Goal: Information Seeking & Learning: Learn about a topic

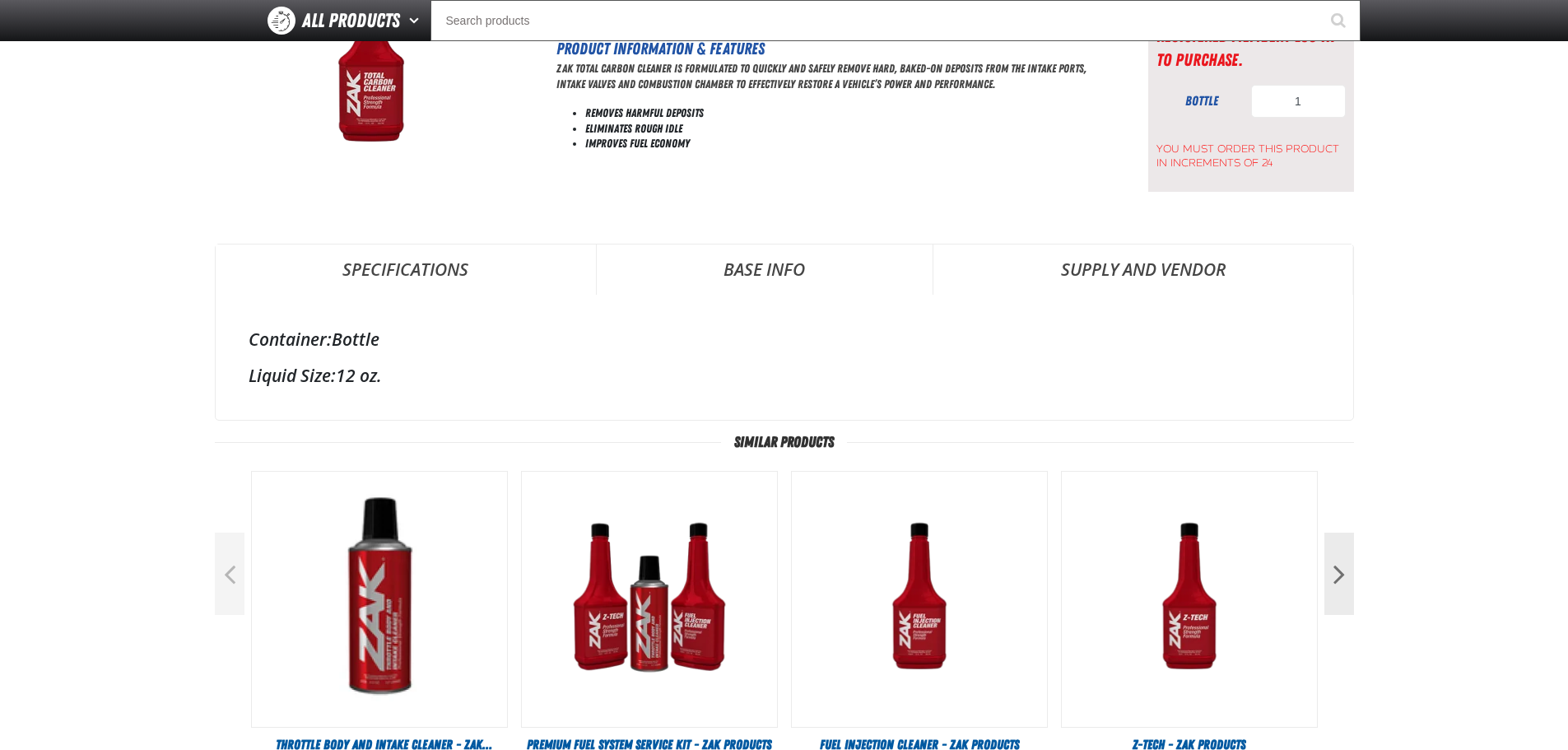
scroll to position [173, 0]
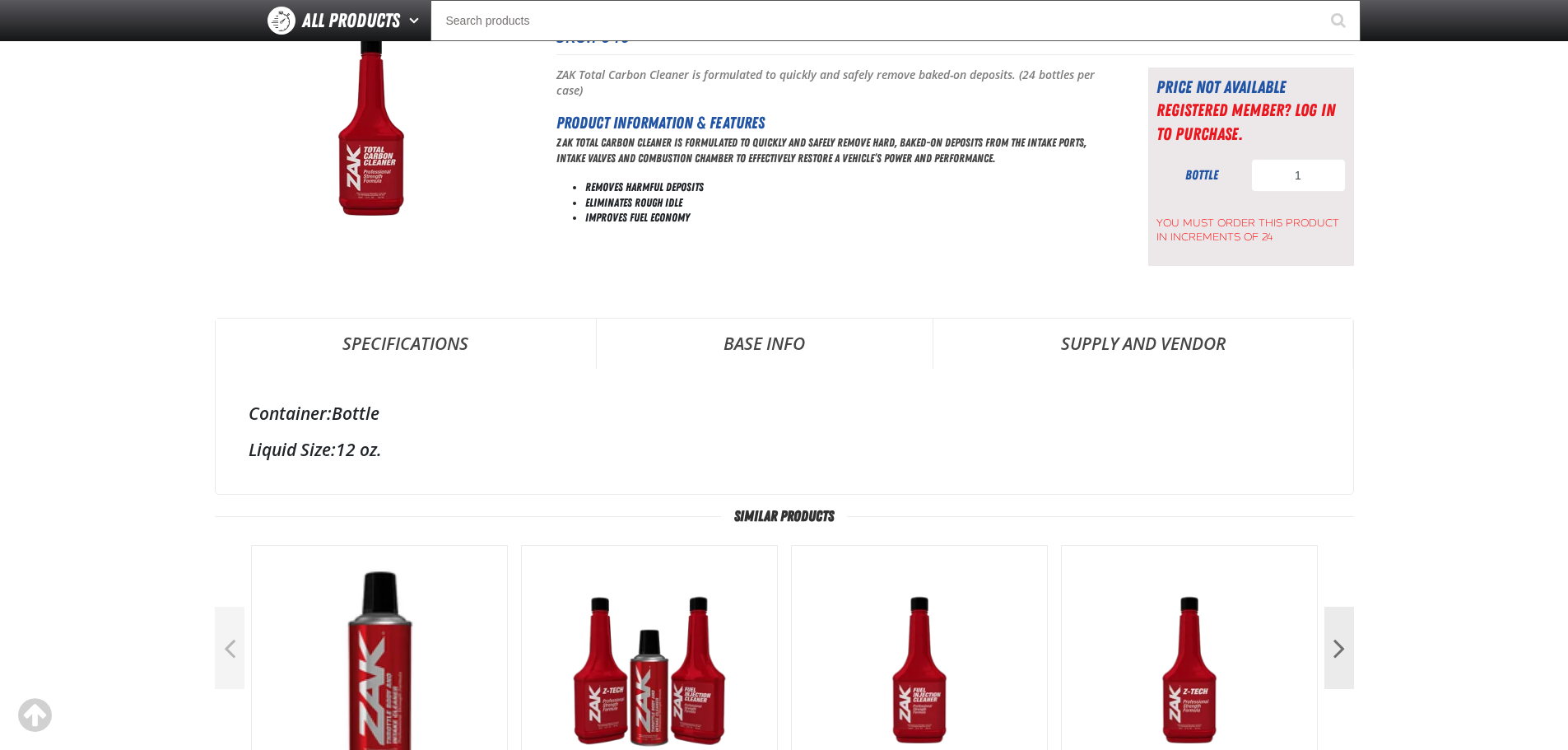
click at [437, 347] on link "Specifications" at bounding box center [406, 343] width 380 height 49
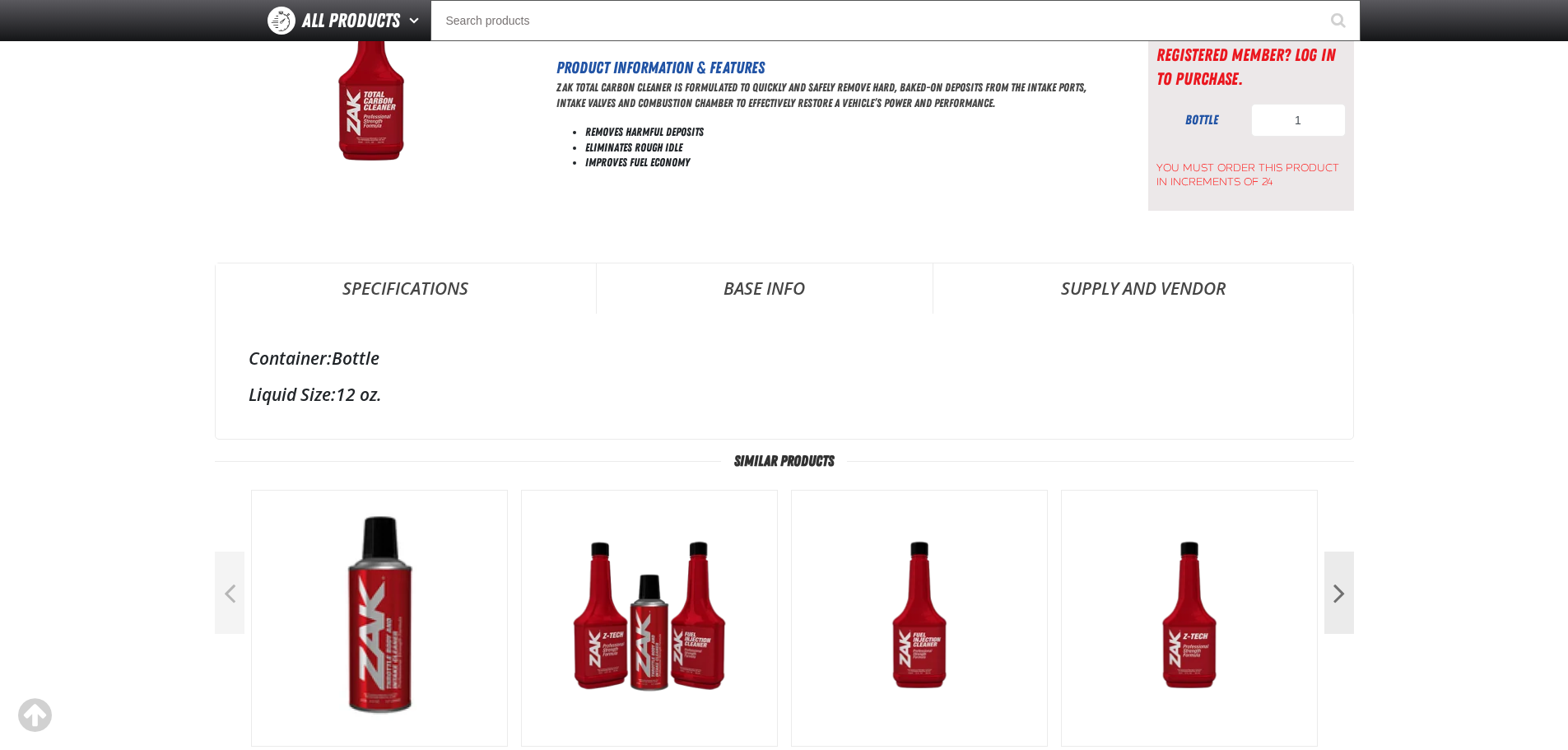
scroll to position [255, 0]
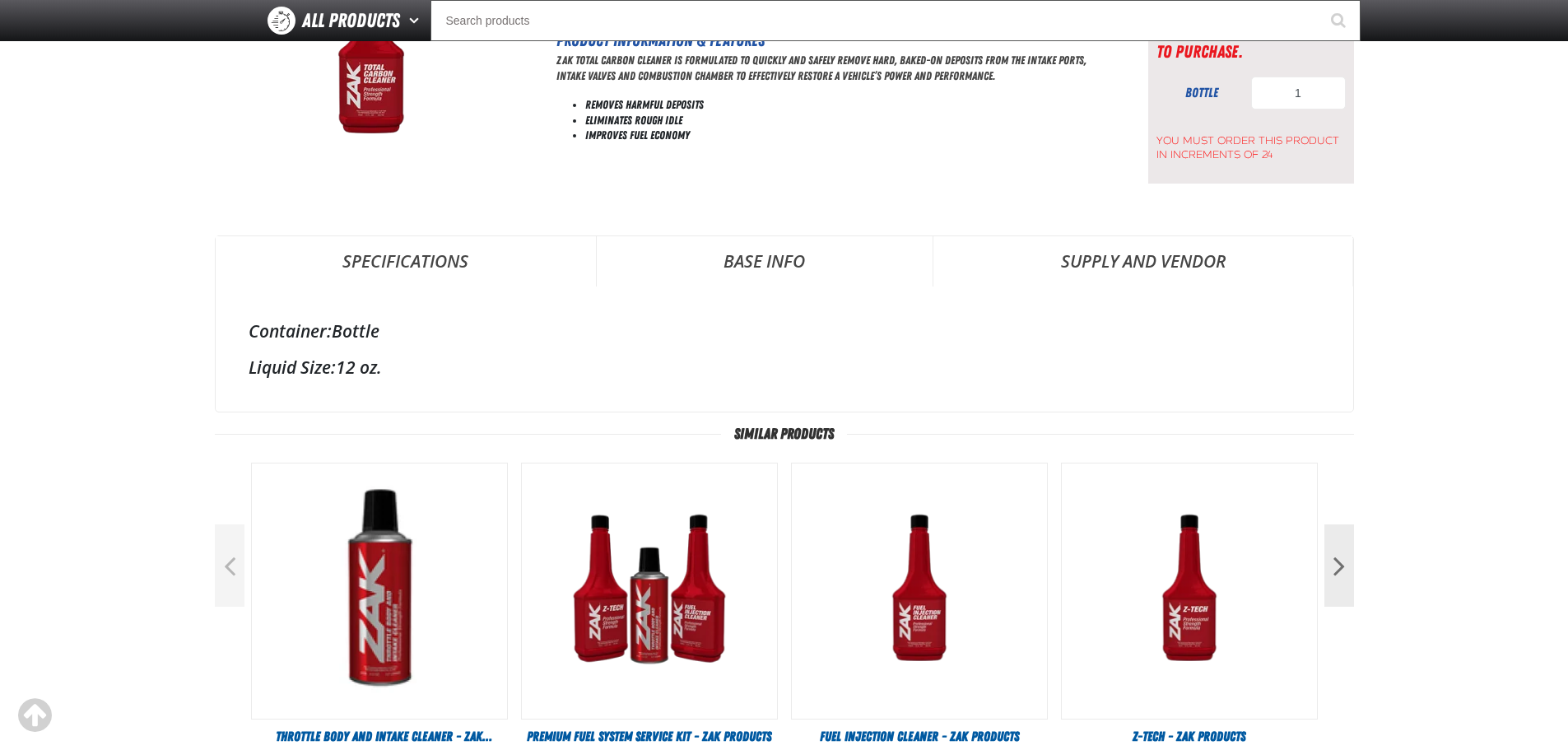
click at [780, 267] on link "Base Info" at bounding box center [765, 261] width 336 height 49
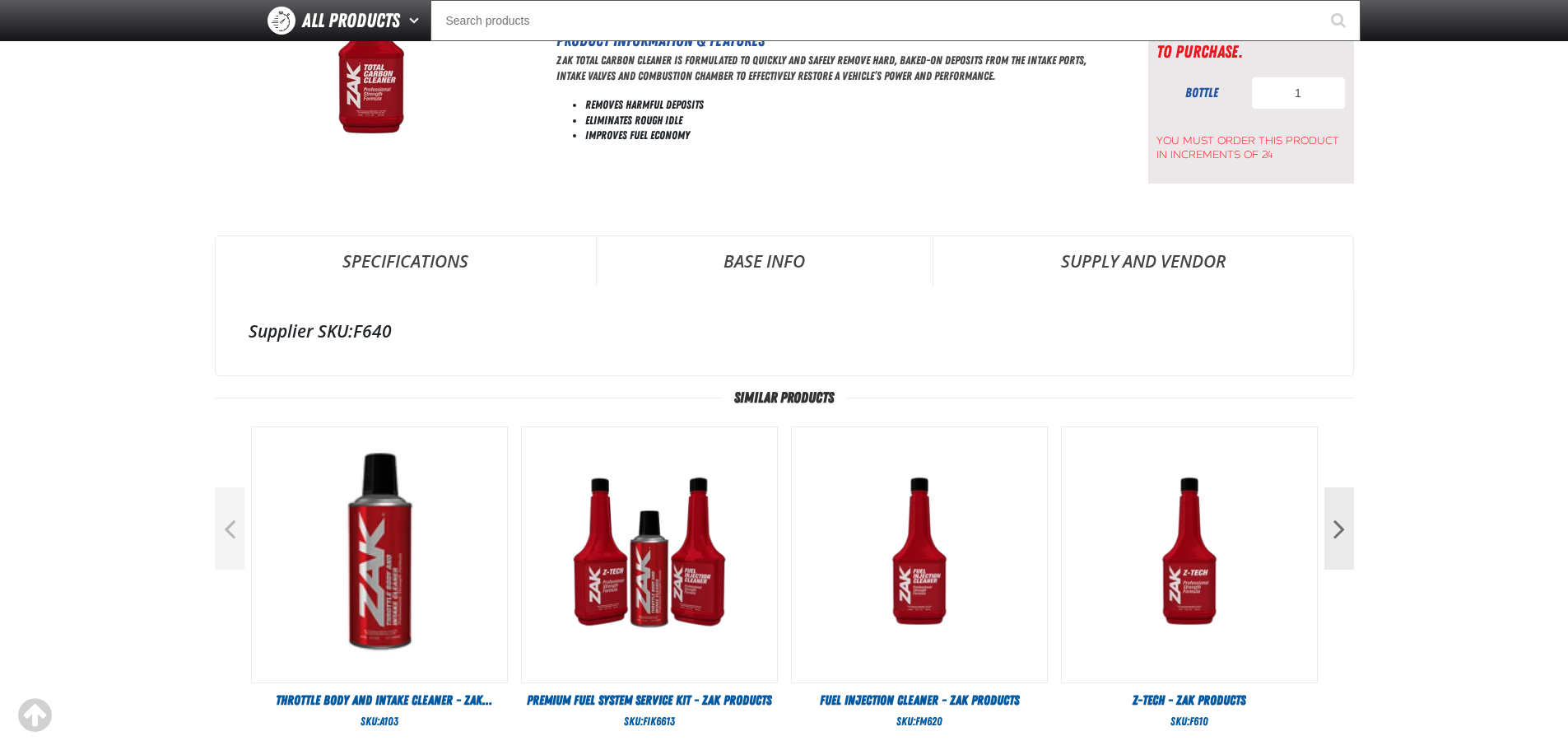
click at [1132, 251] on link "Supply and Vendor" at bounding box center [1142, 261] width 419 height 49
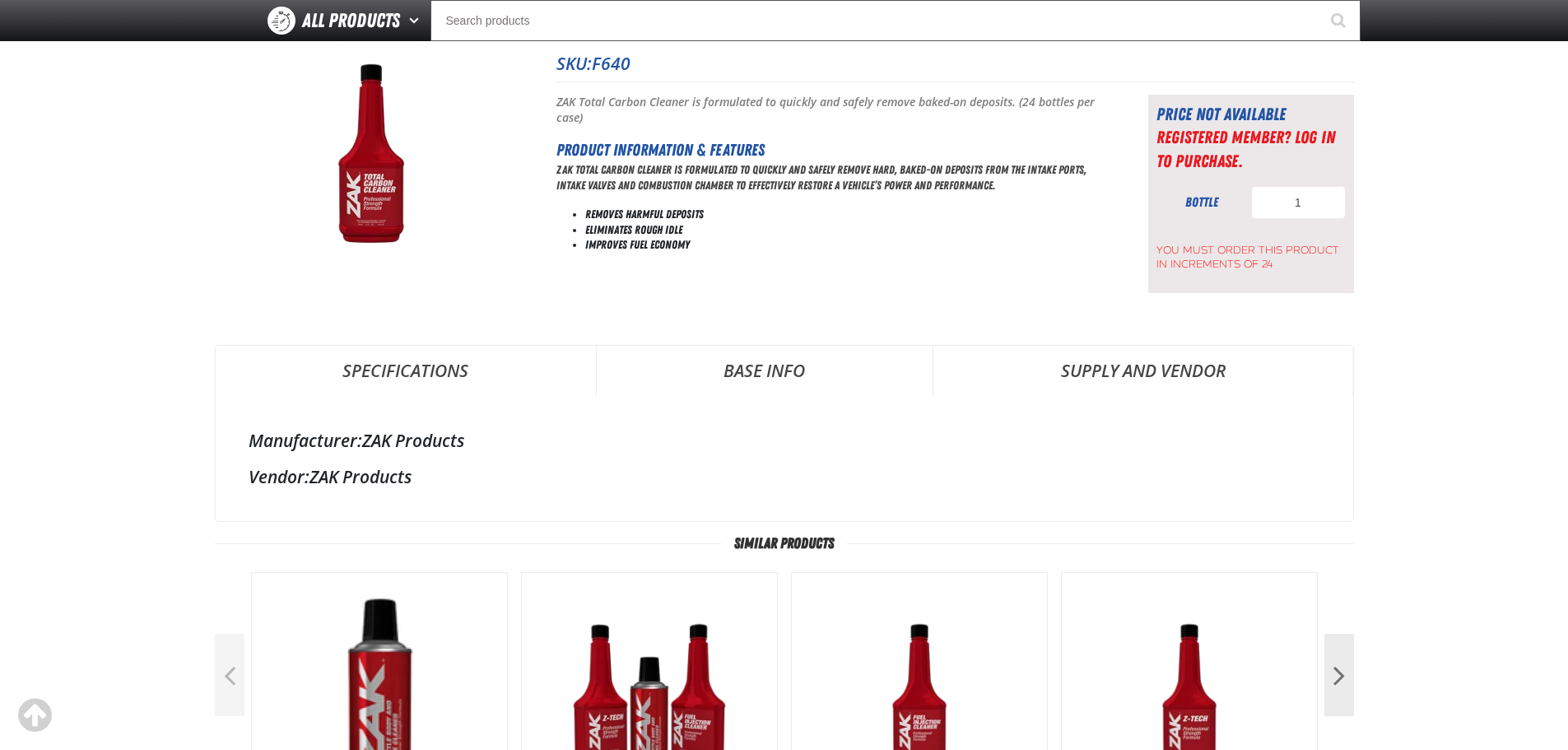
scroll to position [0, 0]
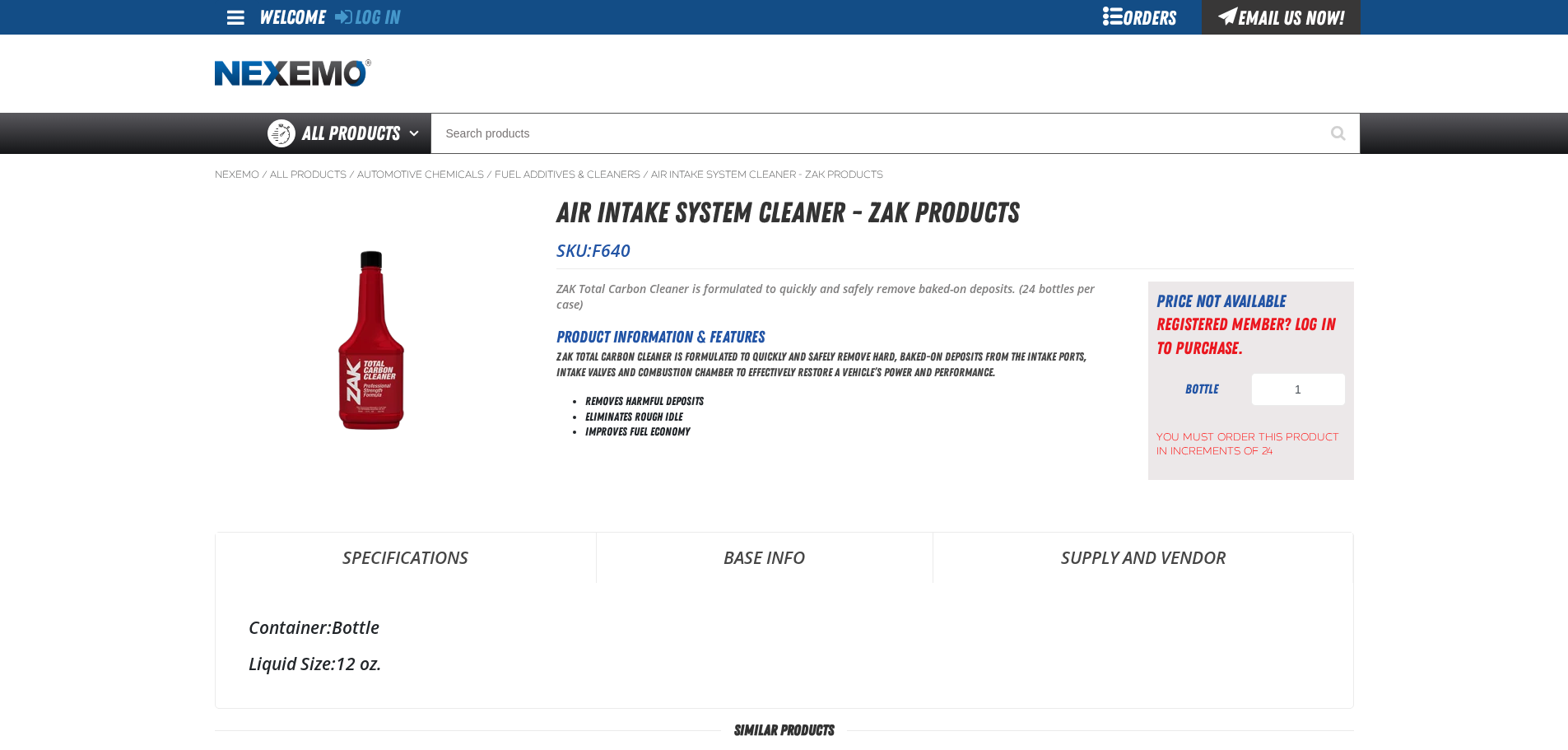
click at [422, 557] on link "Specifications" at bounding box center [406, 557] width 380 height 49
click at [687, 340] on h2 "Product Information & Features" at bounding box center [831, 336] width 550 height 25
click at [599, 328] on h2 "Product Information & Features" at bounding box center [831, 336] width 550 height 25
click at [586, 357] on p "ZAK Total Carbon Cleaner is formulated to quickly and safely remove hard, baked…" at bounding box center [831, 364] width 550 height 31
click at [605, 424] on li "Improves Fuel Economy" at bounding box center [846, 432] width 522 height 15
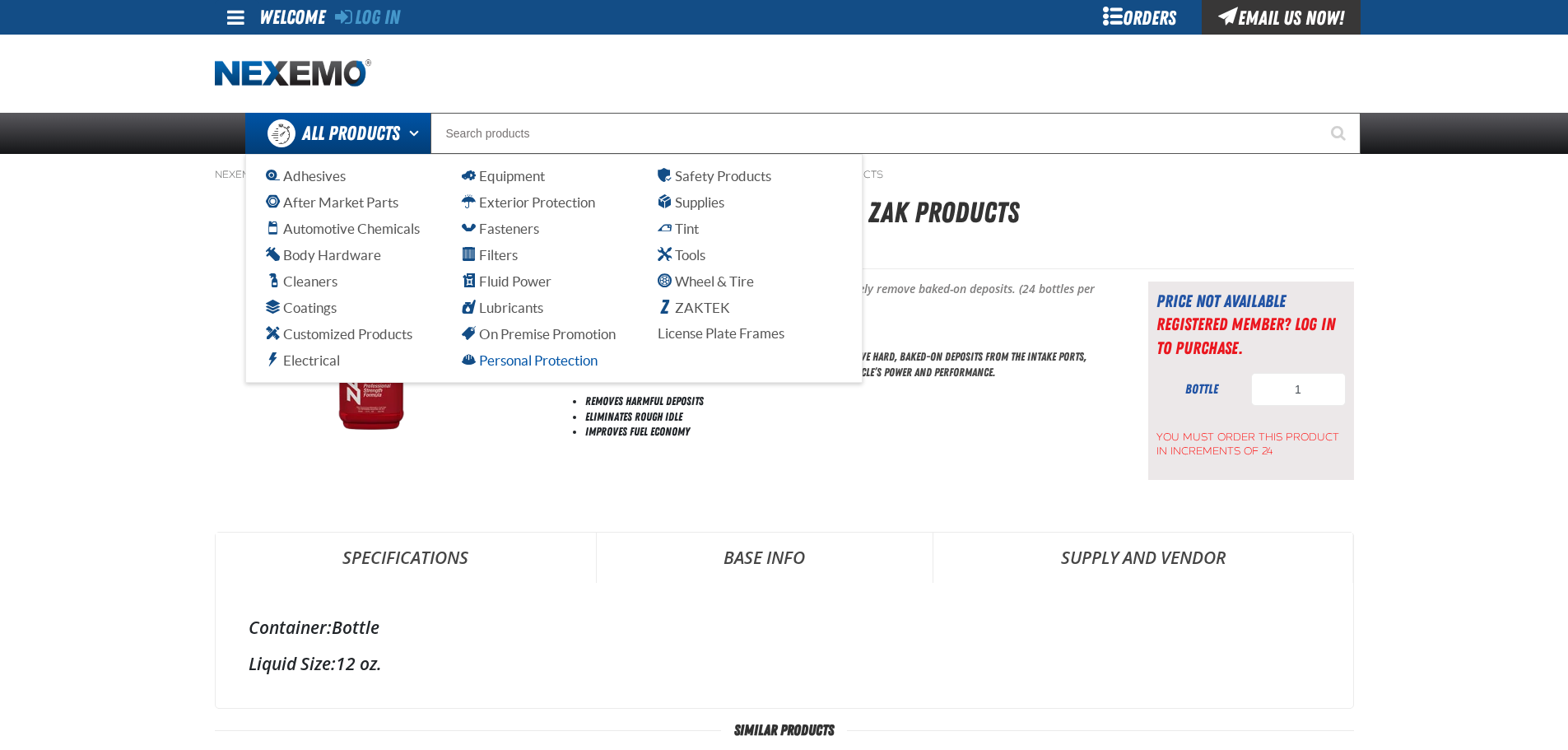
click at [544, 360] on span "Personal Protection" at bounding box center [529, 360] width 135 height 15
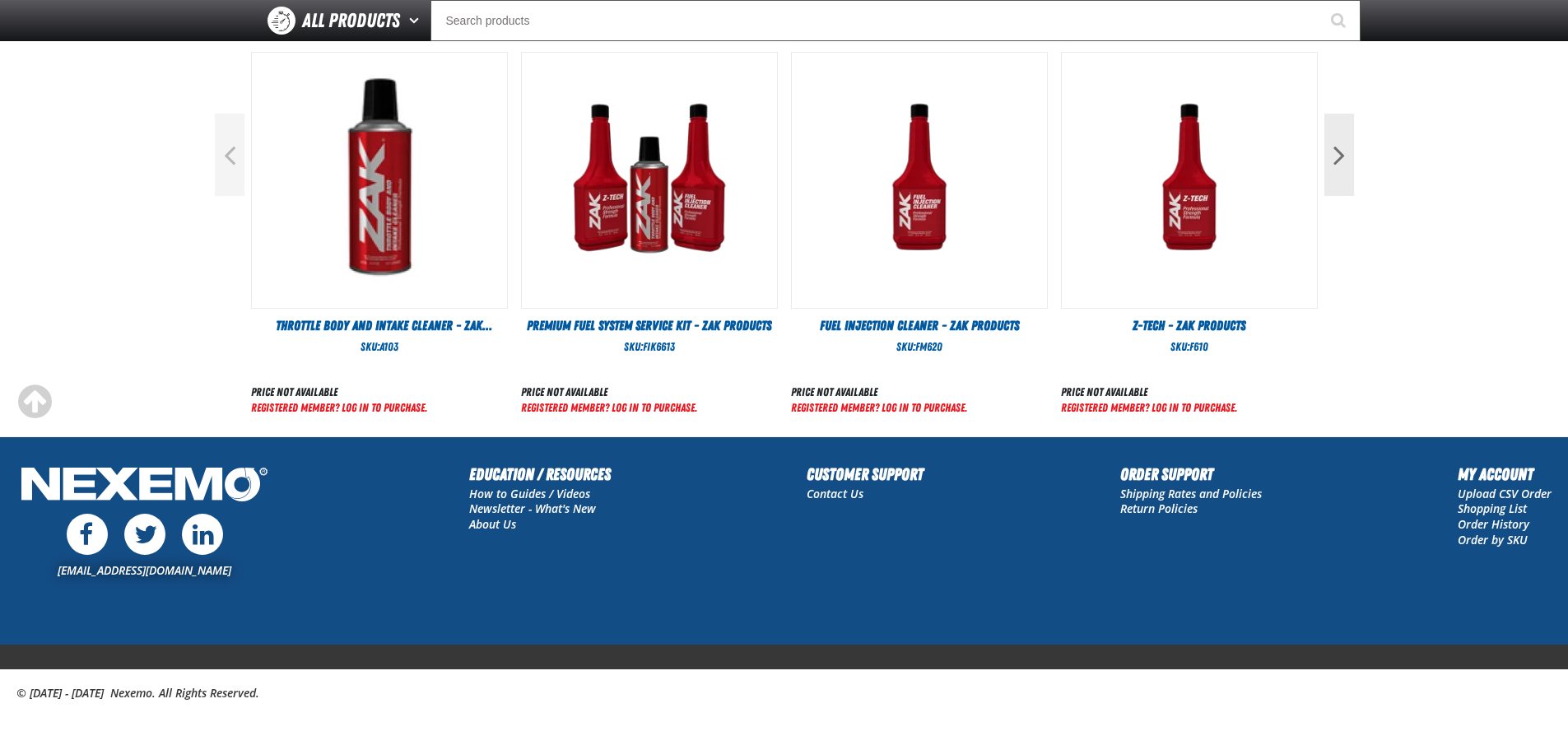
scroll to position [666, 0]
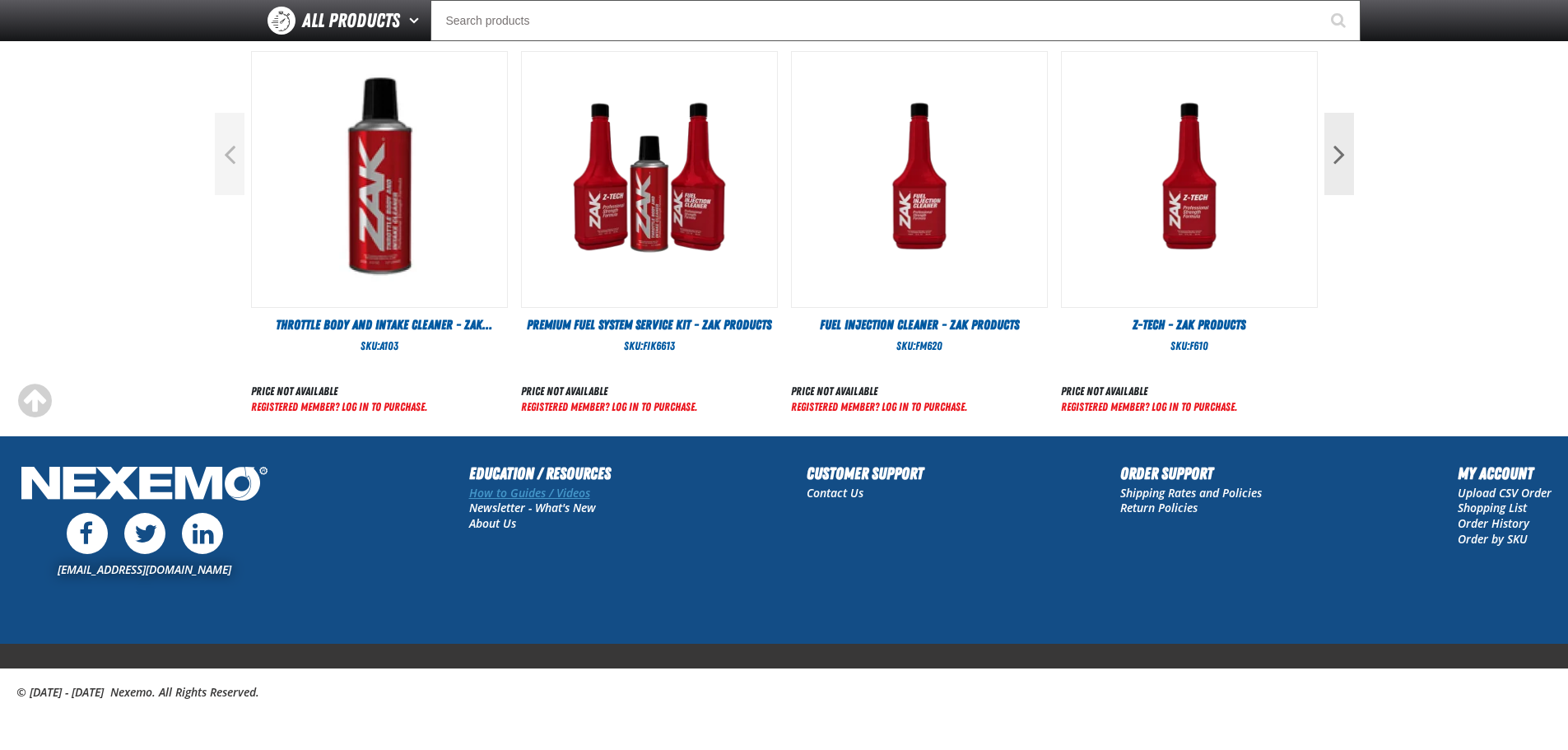
click at [511, 490] on link "How to Guides / Videos" at bounding box center [529, 493] width 121 height 15
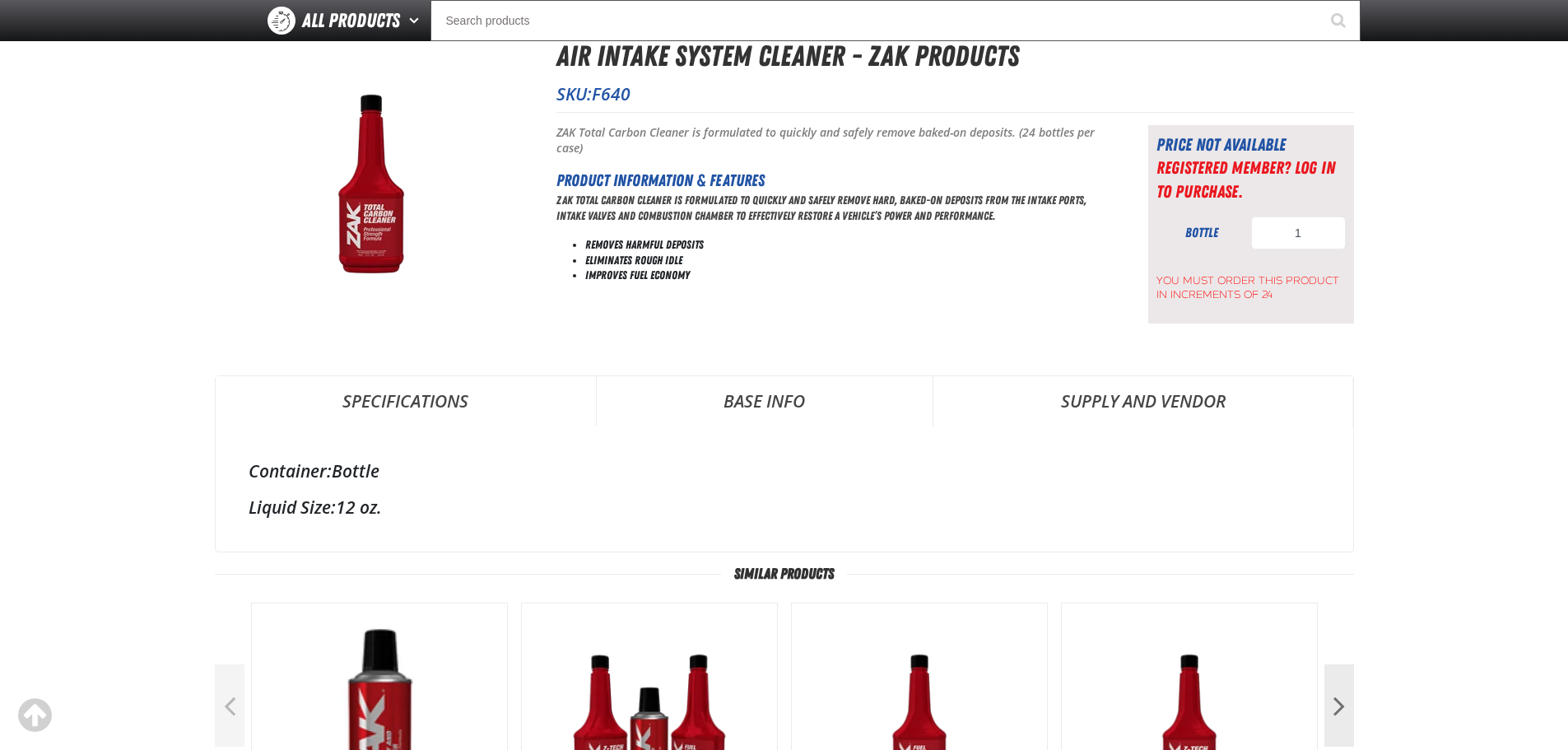
scroll to position [91, 0]
